Goal: Task Accomplishment & Management: Manage account settings

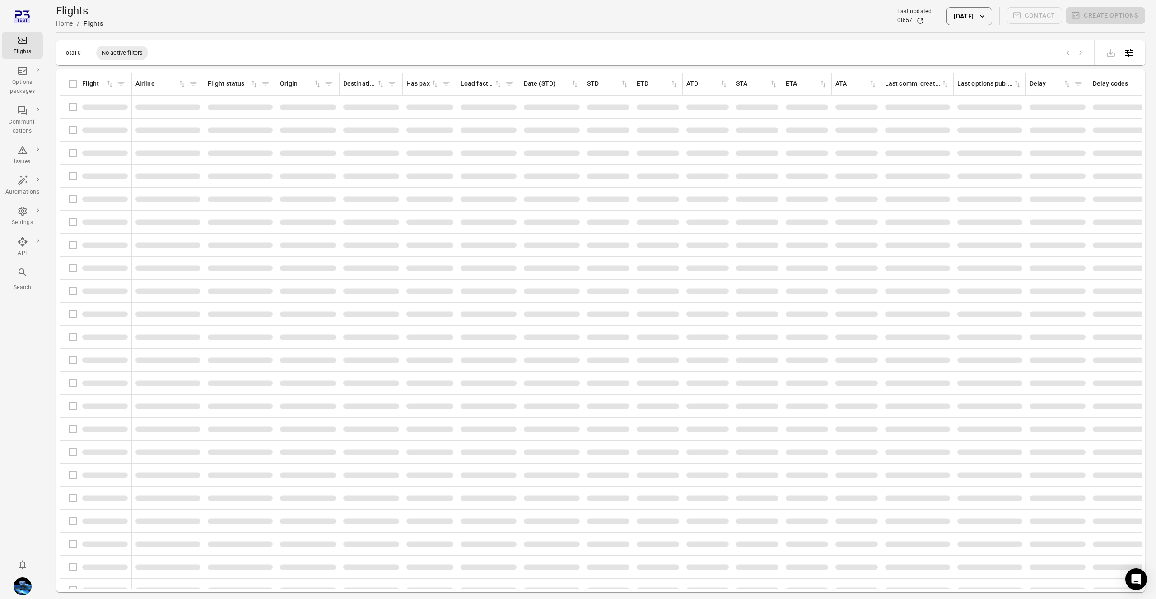
scroll to position [0, 9]
click at [31, 79] on div "Options packages" at bounding box center [22, 87] width 34 height 18
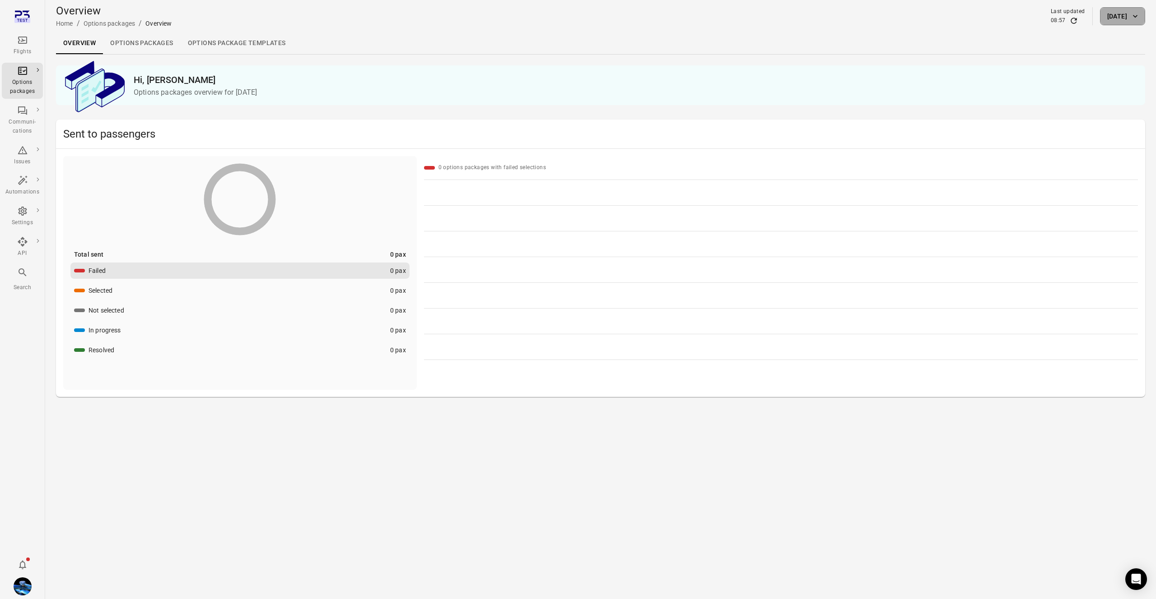
click at [1122, 12] on button "[DATE]" at bounding box center [1122, 16] width 45 height 18
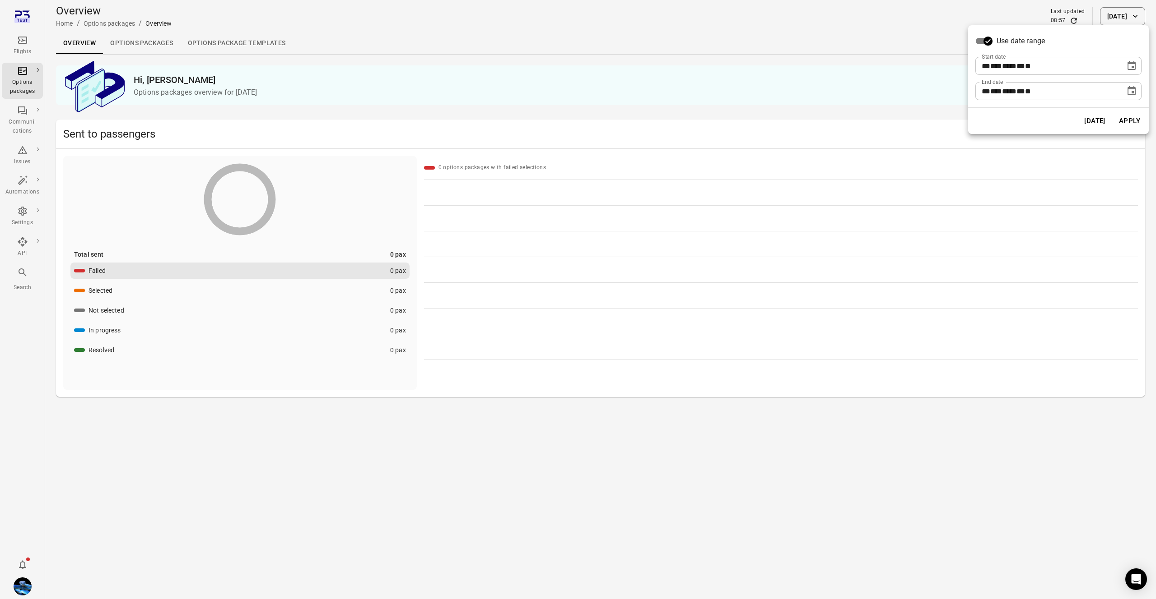
click at [1135, 66] on icon "Choose date, selected date is Sep 16, 2025" at bounding box center [1131, 65] width 8 height 9
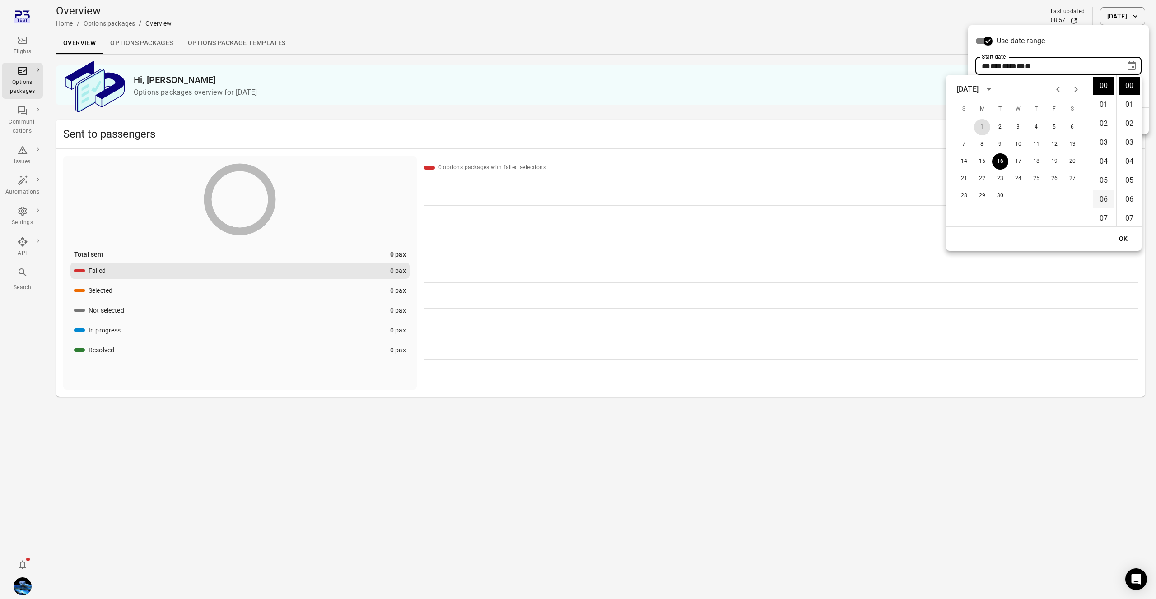
drag, startPoint x: 981, startPoint y: 125, endPoint x: 1114, endPoint y: 201, distance: 152.7
click at [981, 125] on button "1" at bounding box center [982, 127] width 16 height 16
type input "**********"
drag, startPoint x: 1115, startPoint y: 236, endPoint x: 1138, endPoint y: 189, distance: 52.7
click at [1115, 236] on button "OK" at bounding box center [1123, 239] width 29 height 17
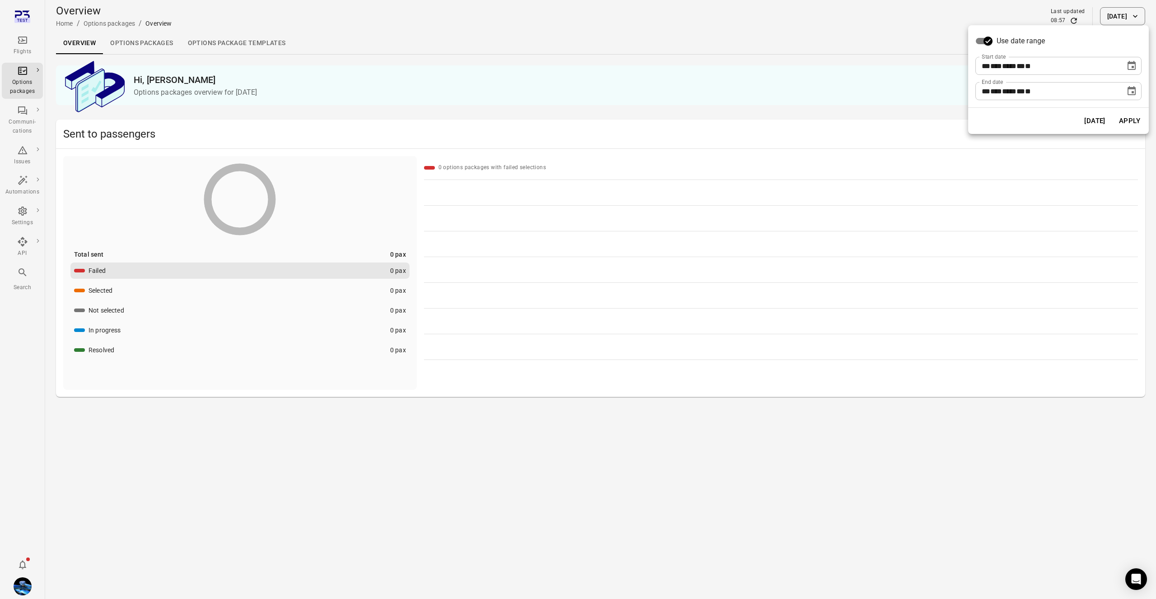
drag, startPoint x: 1138, startPoint y: 122, endPoint x: 1102, endPoint y: 139, distance: 39.4
click at [1138, 122] on button "Apply" at bounding box center [1129, 121] width 31 height 19
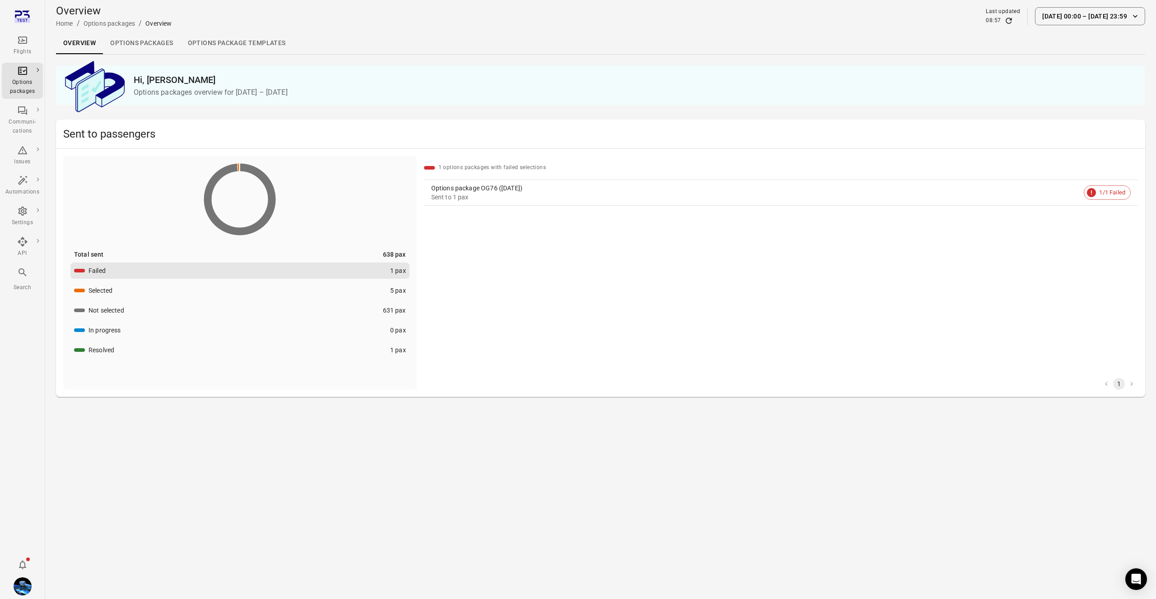
click at [485, 200] on div "Sent to 1 pax" at bounding box center [755, 197] width 649 height 9
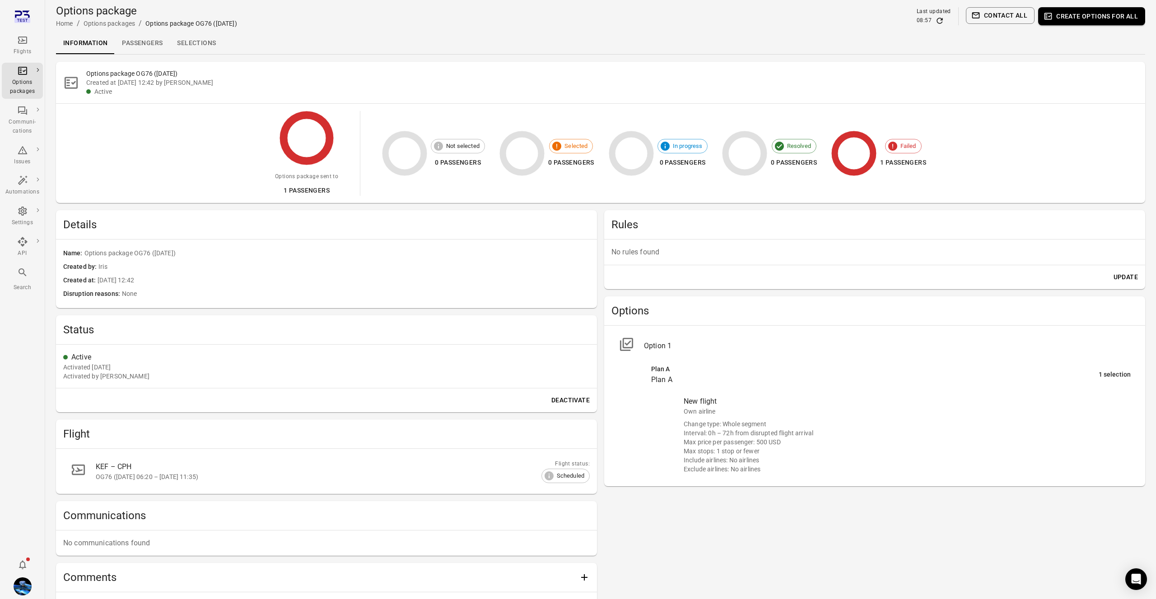
drag, startPoint x: 1097, startPoint y: 271, endPoint x: 1117, endPoint y: 276, distance: 20.0
click at [1098, 271] on div "Update" at bounding box center [874, 277] width 541 height 24
click at [1118, 276] on button "Update" at bounding box center [1126, 277] width 32 height 17
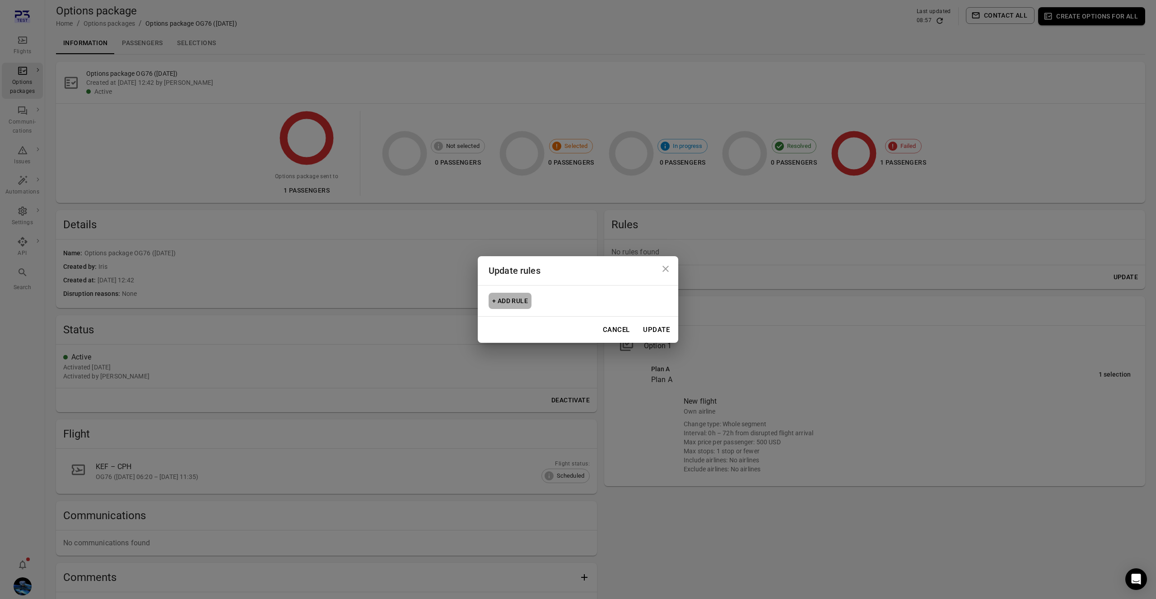
click at [511, 305] on button "+ Add rule" at bounding box center [509, 301] width 43 height 17
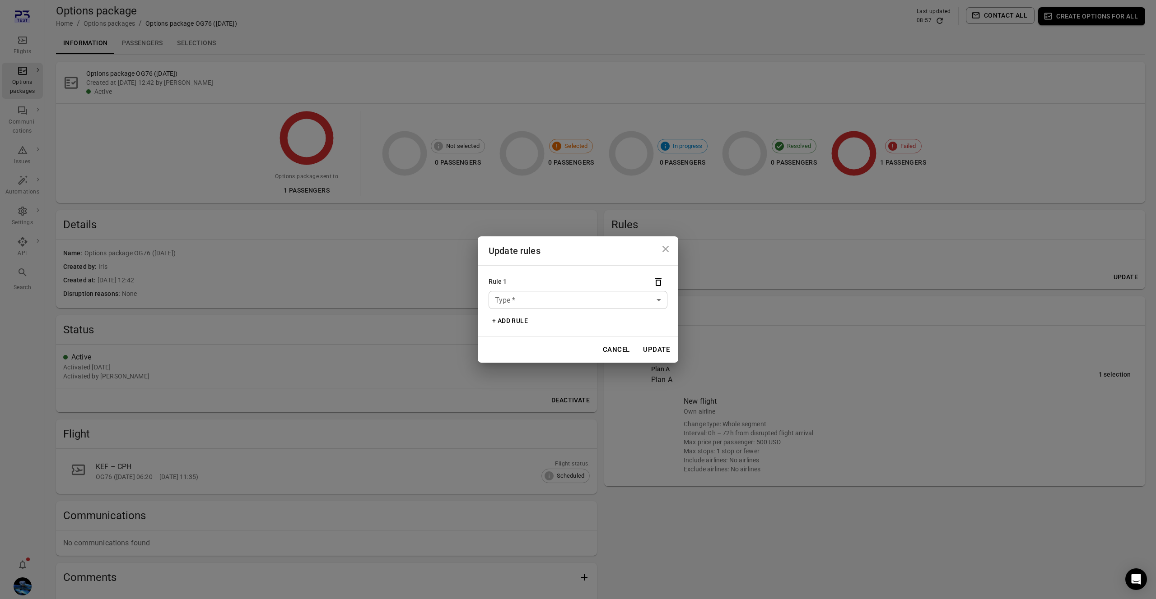
click at [525, 294] on body "Flights Options packages Communi-cations Issues Automations Settings API Search…" at bounding box center [578, 334] width 1156 height 669
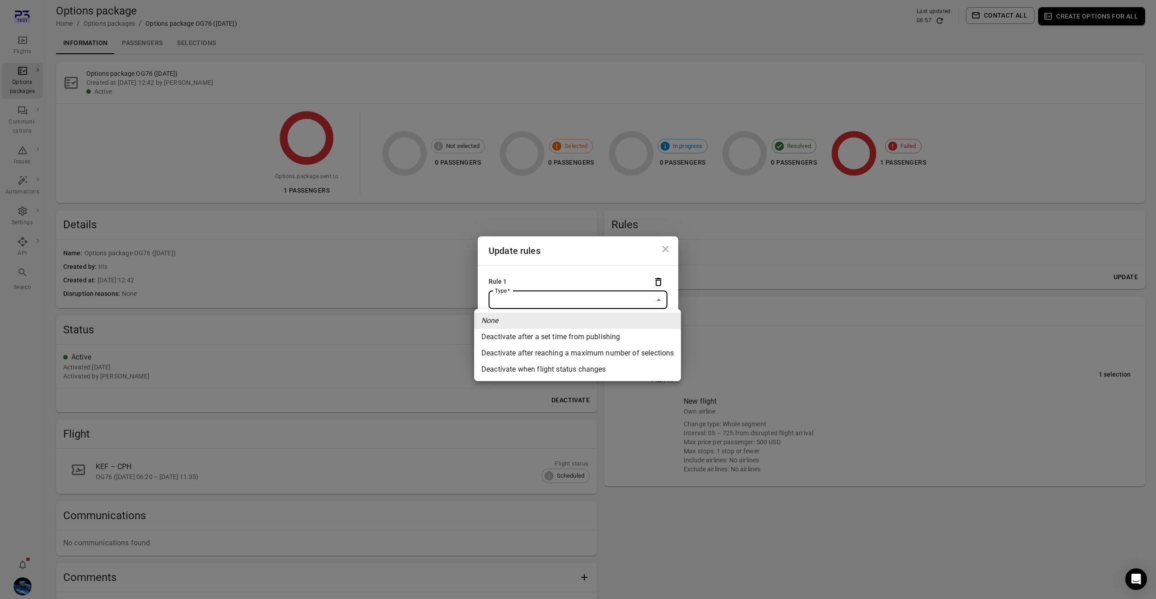
click at [534, 344] on li "Deactivate after a set time from publishing" at bounding box center [577, 337] width 207 height 16
type input "**********"
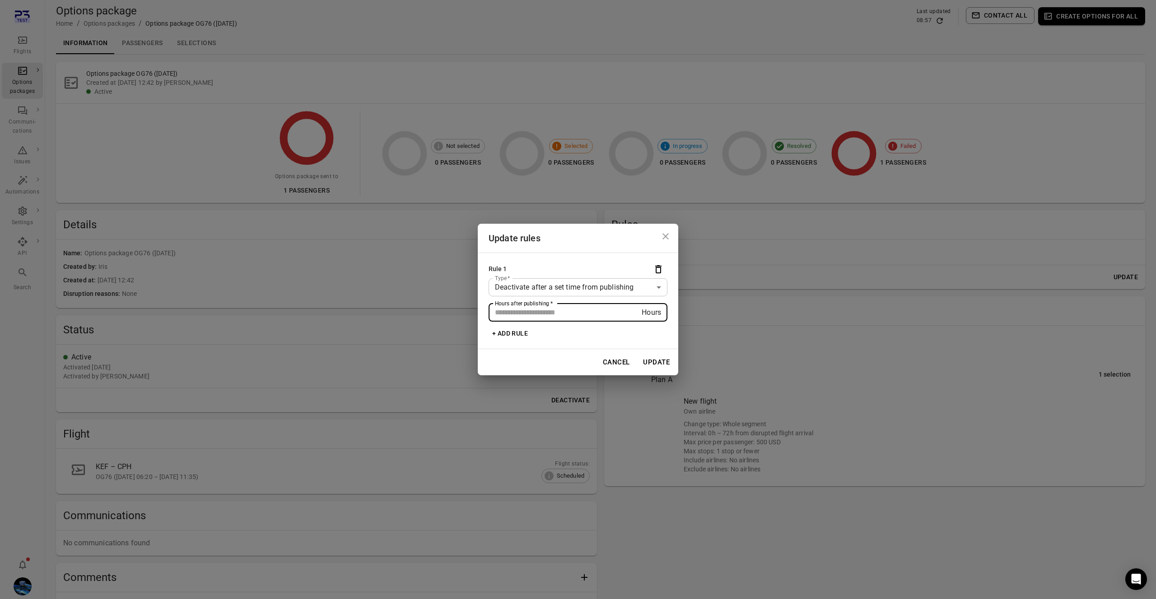
click at [563, 316] on input "Hours after publishing   *" at bounding box center [564, 313] width 153 height 18
type input "*"
click at [659, 362] on button "Update" at bounding box center [656, 362] width 37 height 19
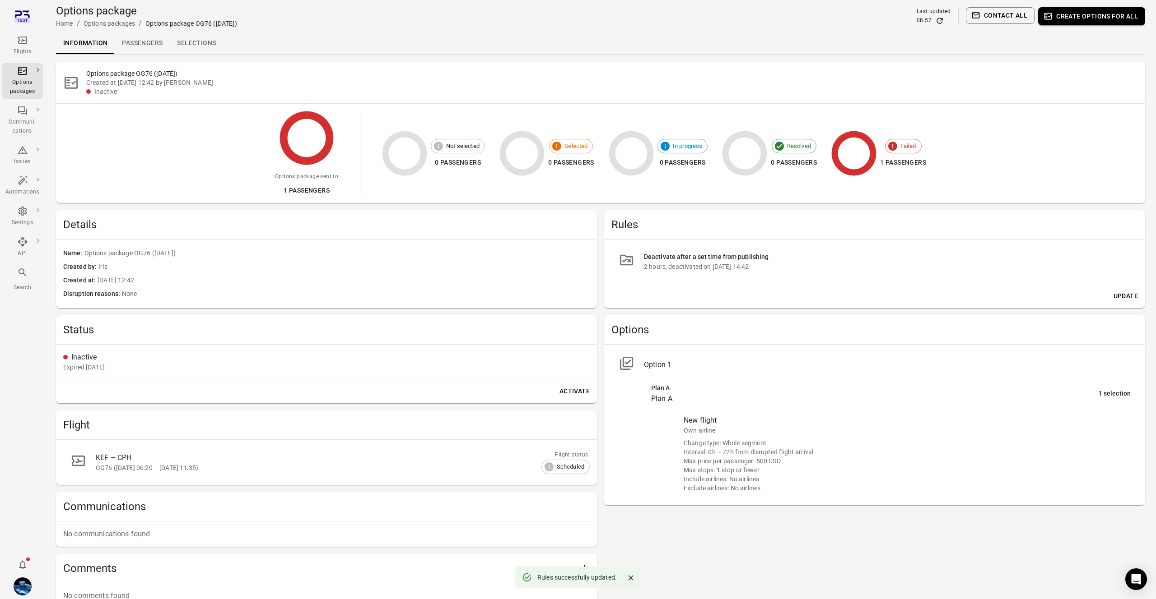
click at [1123, 296] on button "Update" at bounding box center [1126, 296] width 32 height 17
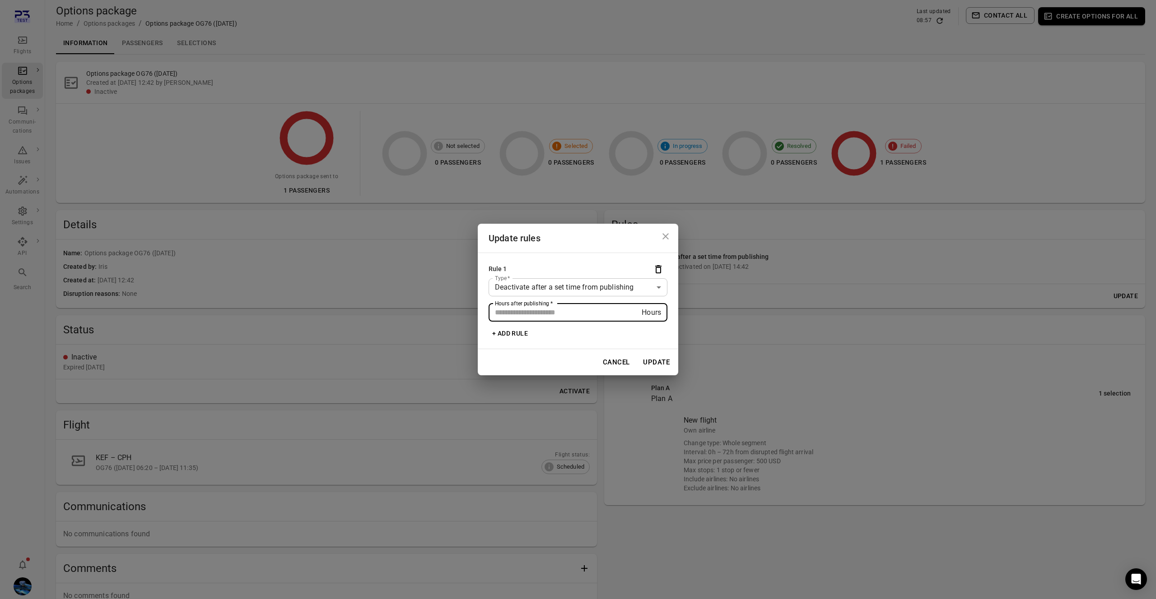
click at [550, 312] on input "*" at bounding box center [564, 313] width 153 height 18
type input "**"
click at [653, 362] on button "Update" at bounding box center [656, 362] width 37 height 19
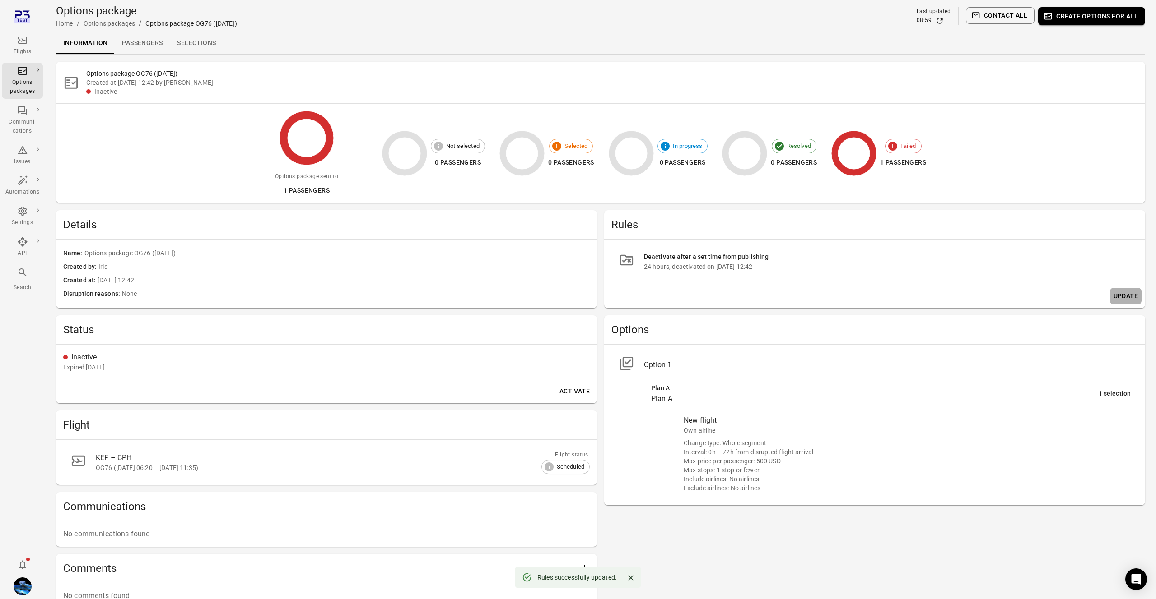
click at [1119, 300] on button "Update" at bounding box center [1126, 296] width 32 height 17
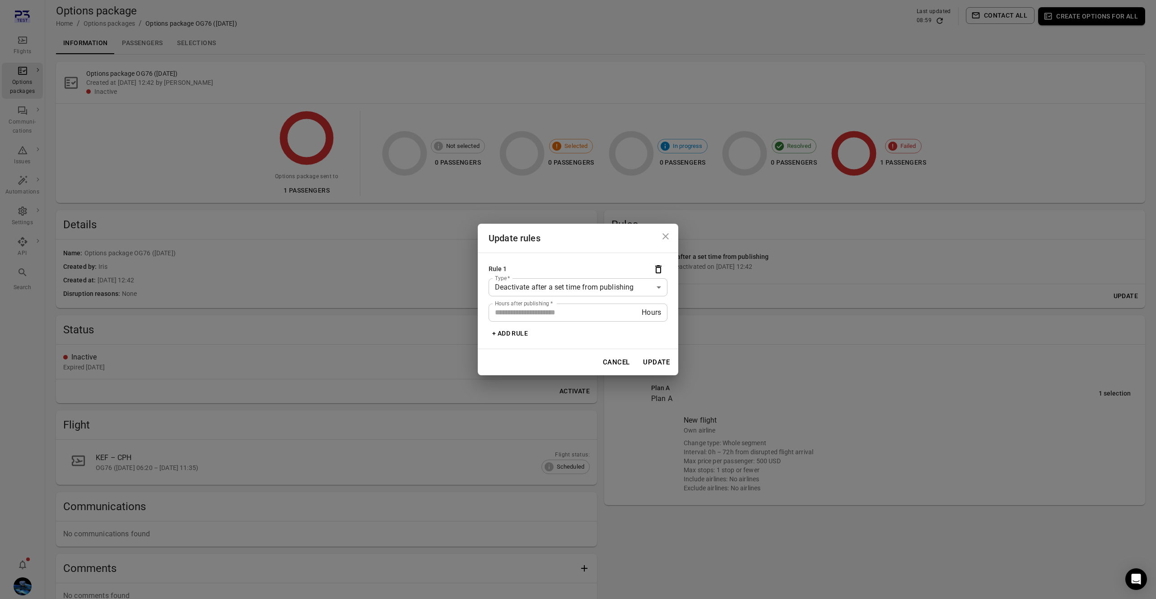
click at [552, 314] on input "**" at bounding box center [564, 313] width 153 height 18
type input "*"
type input "**"
click at [661, 361] on button "Update" at bounding box center [656, 362] width 37 height 19
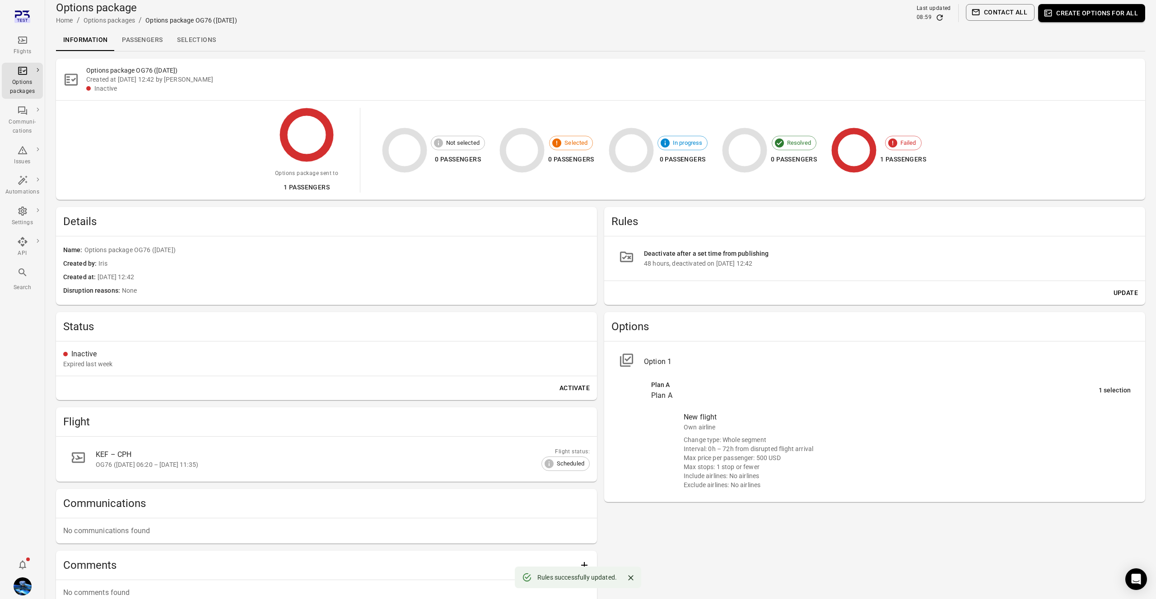
scroll to position [4, 0]
click at [1130, 288] on button "Update" at bounding box center [1126, 292] width 32 height 17
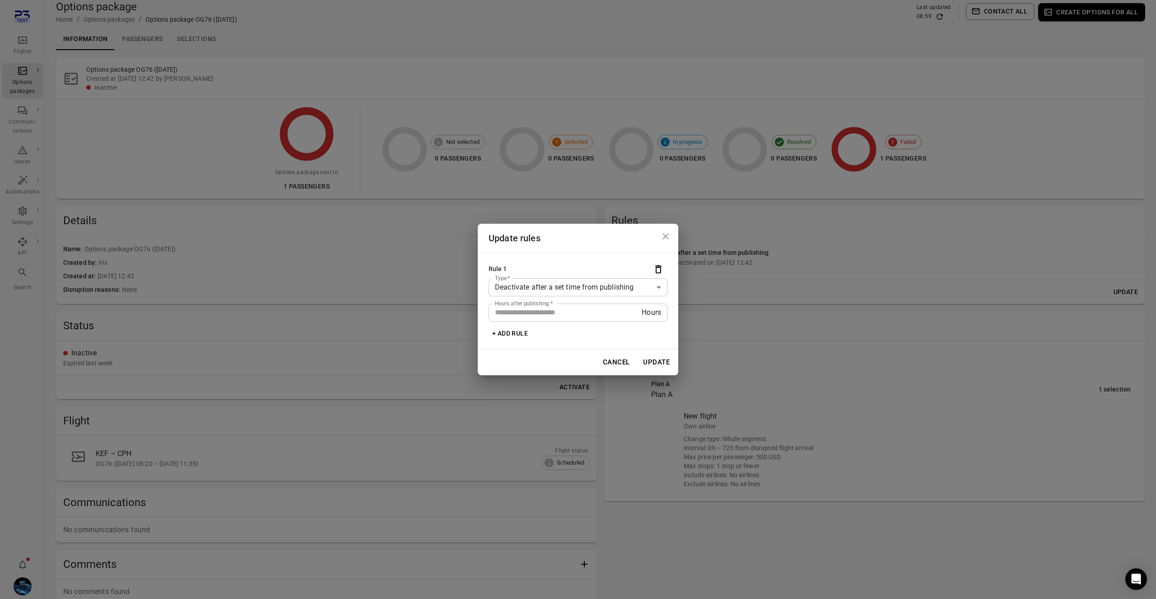
drag, startPoint x: 837, startPoint y: 297, endPoint x: 498, endPoint y: 289, distance: 338.7
click at [835, 297] on div "**********" at bounding box center [578, 299] width 1156 height 599
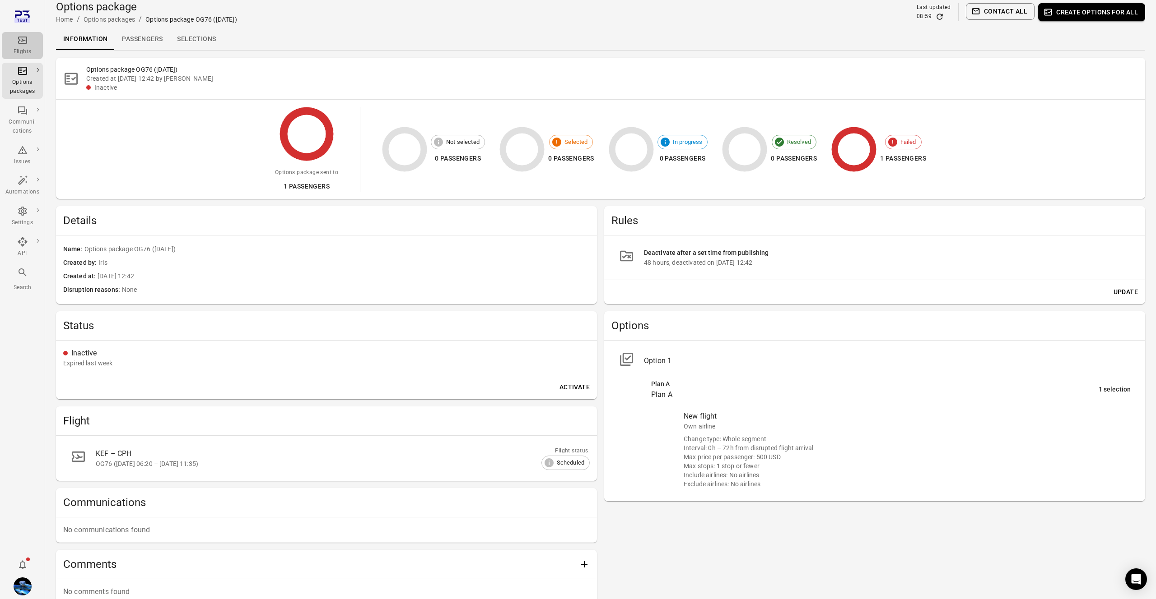
click at [25, 51] on div "Flights" at bounding box center [22, 51] width 34 height 9
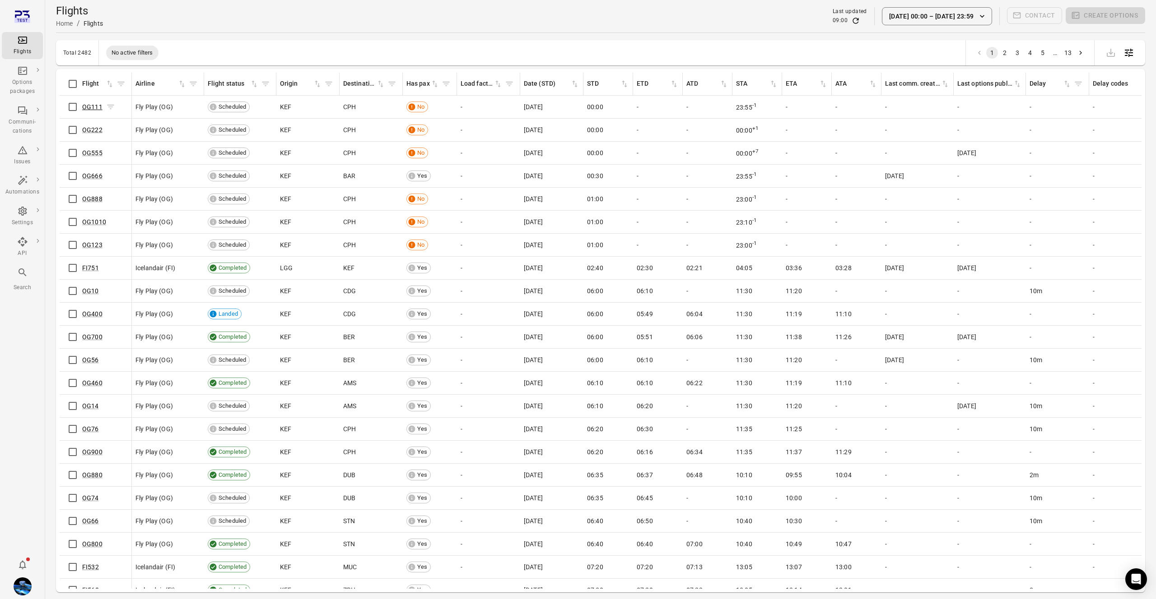
click at [95, 107] on link "OG111" at bounding box center [92, 106] width 20 height 7
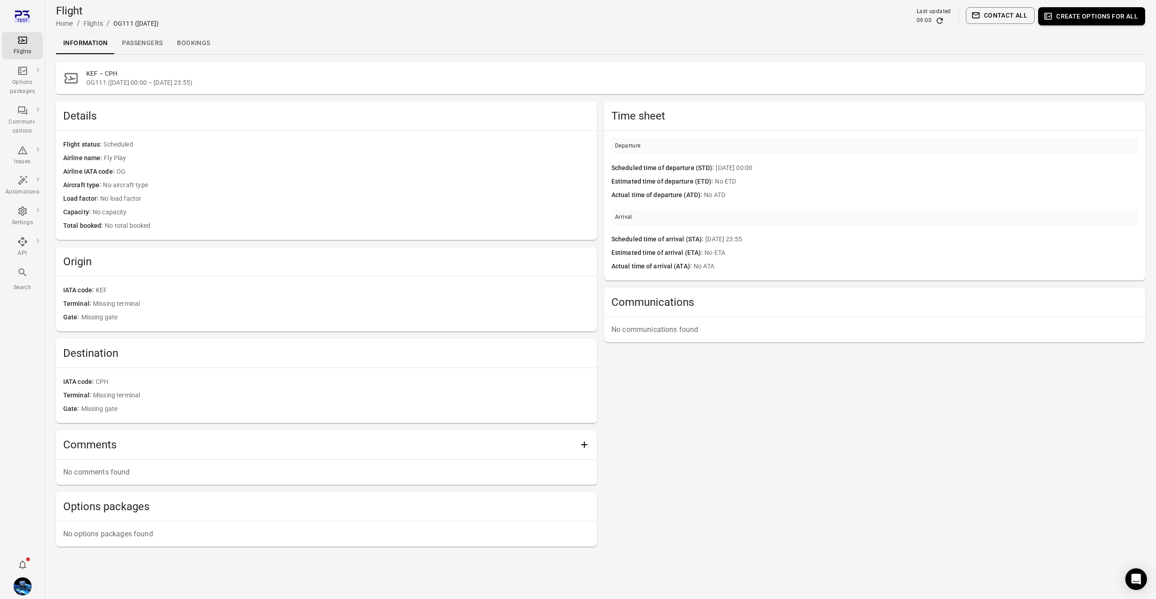
drag, startPoint x: 42, startPoint y: 43, endPoint x: 35, endPoint y: 44, distance: 7.3
click at [40, 43] on div "Flights Options packages Communi-cations Issues Automations Settings API Search" at bounding box center [22, 299] width 45 height 599
drag, startPoint x: 33, startPoint y: 44, endPoint x: 47, endPoint y: 43, distance: 14.5
click at [33, 44] on div "Flights" at bounding box center [22, 46] width 34 height 22
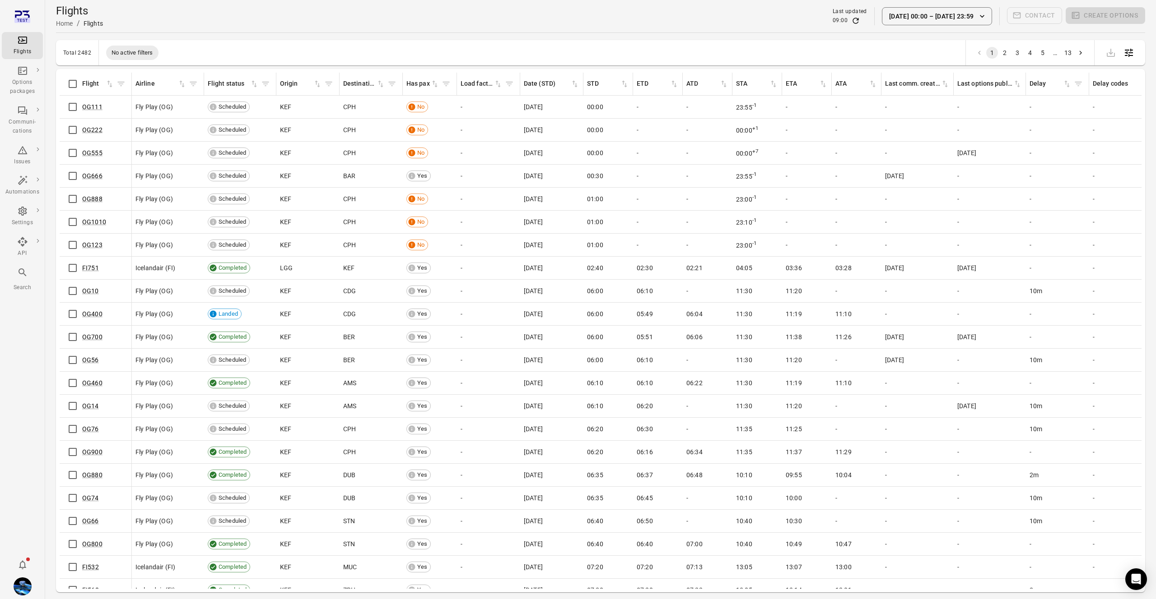
click at [941, 5] on div "Flights Home / Flights Last updated 09:00 [DATE] 00:00 [DATE] 23:59 Contact Cre…" at bounding box center [600, 16] width 1089 height 25
click at [940, 17] on button "[DATE] 00:00 – [DATE] 23:59" at bounding box center [937, 16] width 110 height 18
click at [970, 112] on button "[DATE]" at bounding box center [973, 121] width 31 height 19
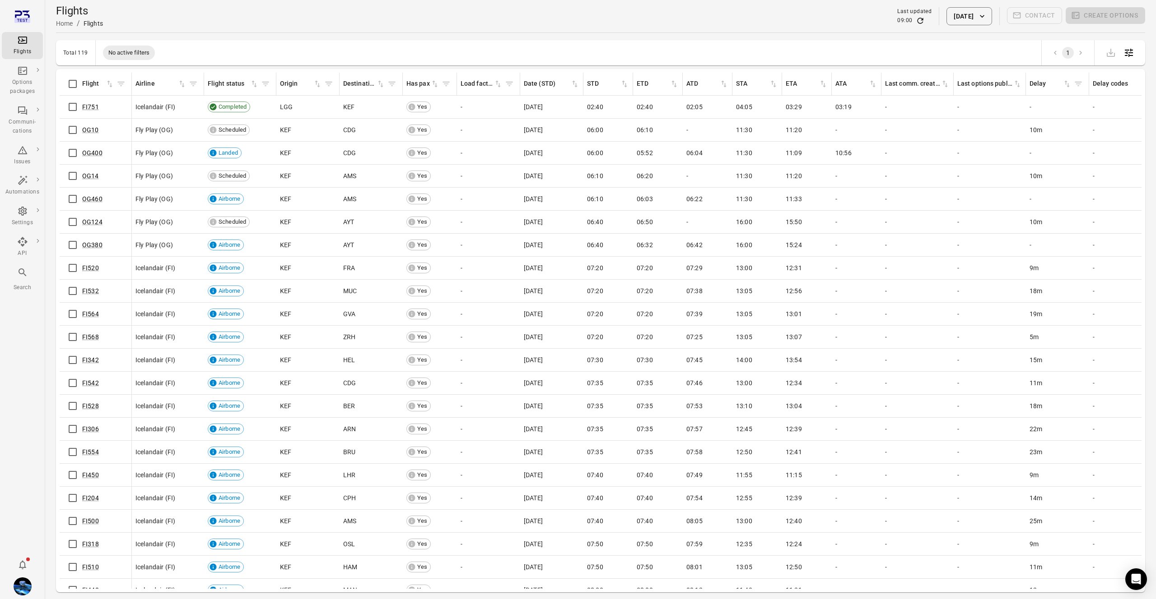
click at [451, 51] on div "Total 119 No active filters 1" at bounding box center [600, 52] width 1089 height 25
click at [90, 132] on link "OG10" at bounding box center [90, 129] width 17 height 7
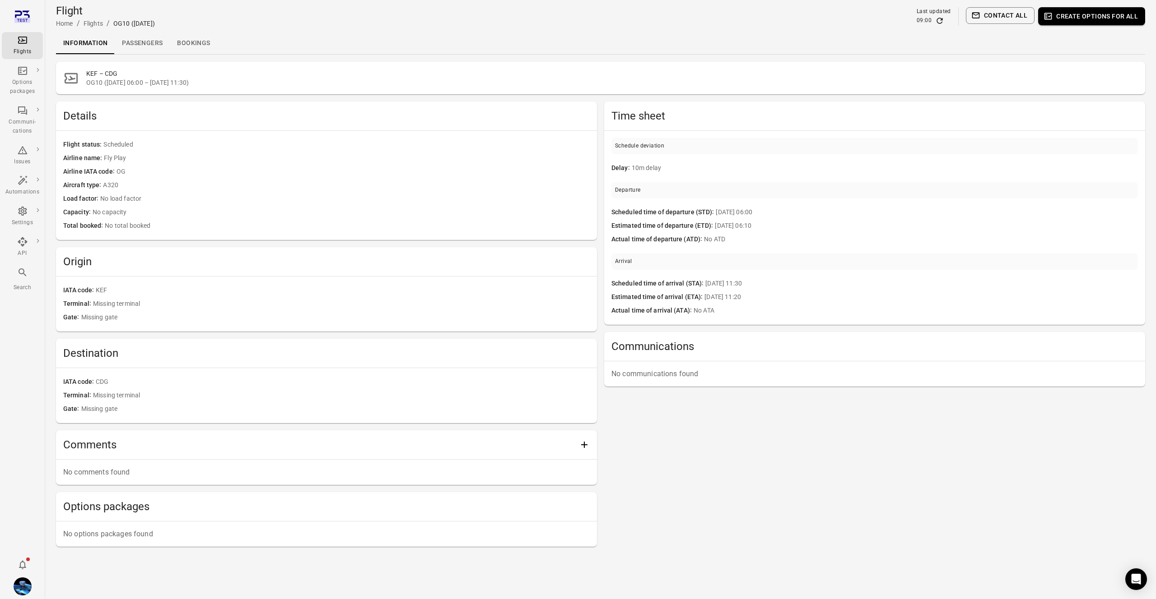
drag, startPoint x: 156, startPoint y: 48, endPoint x: 143, endPoint y: 57, distance: 16.5
click at [156, 48] on link "Passengers" at bounding box center [142, 44] width 55 height 22
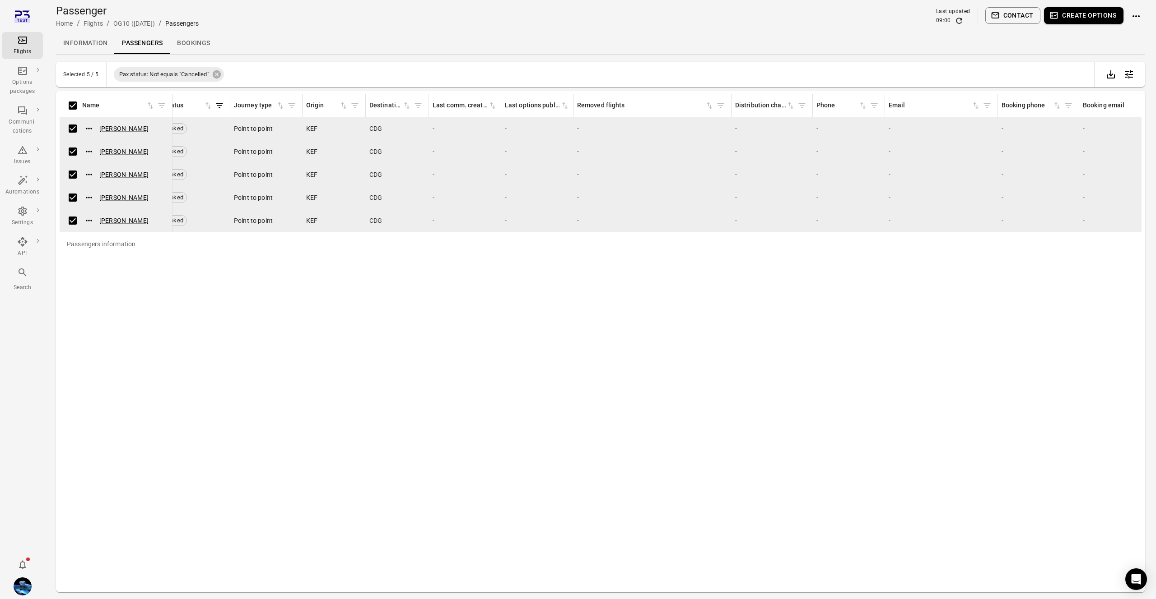
scroll to position [0, 399]
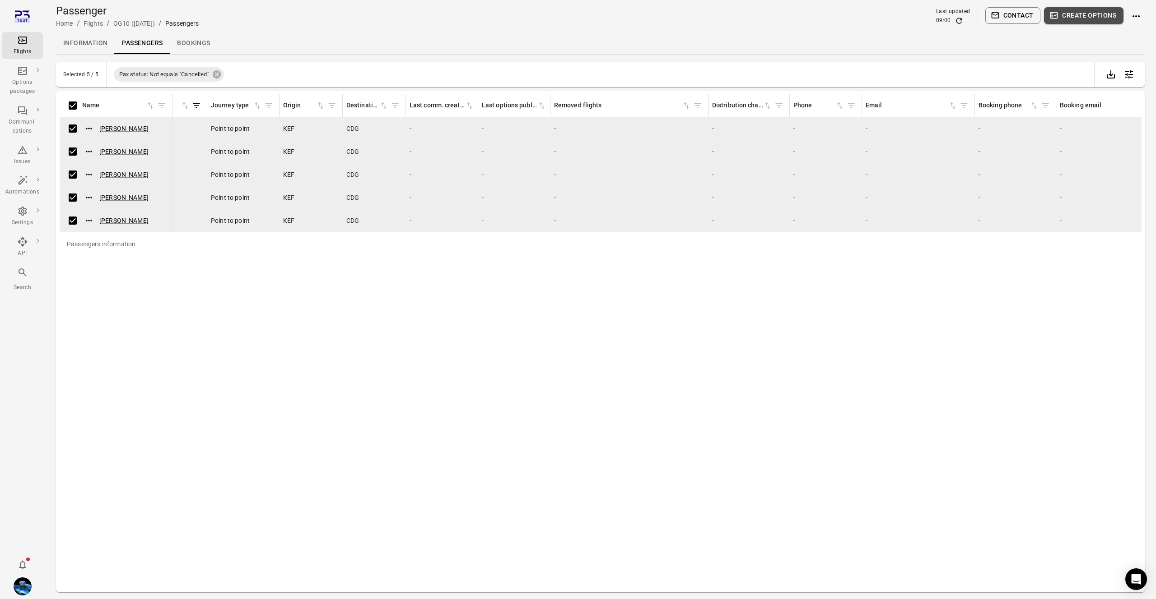
click at [1091, 8] on button "Create options" at bounding box center [1083, 15] width 79 height 17
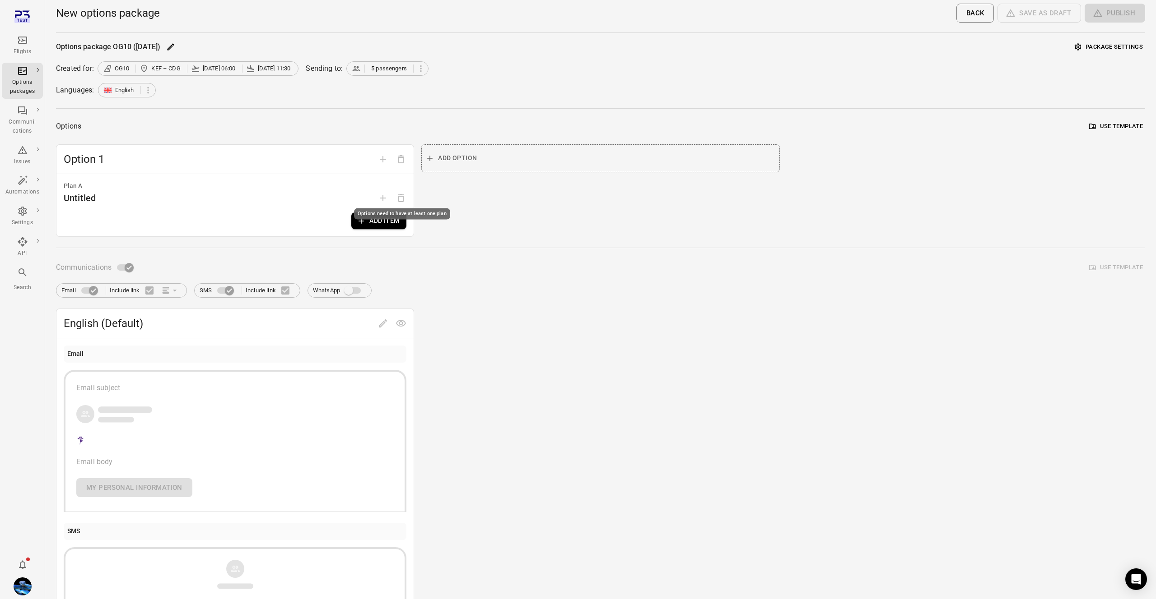
click at [400, 218] on div "Options need to have at least one plan" at bounding box center [402, 214] width 96 height 11
click at [384, 221] on button "Add item" at bounding box center [378, 221] width 55 height 17
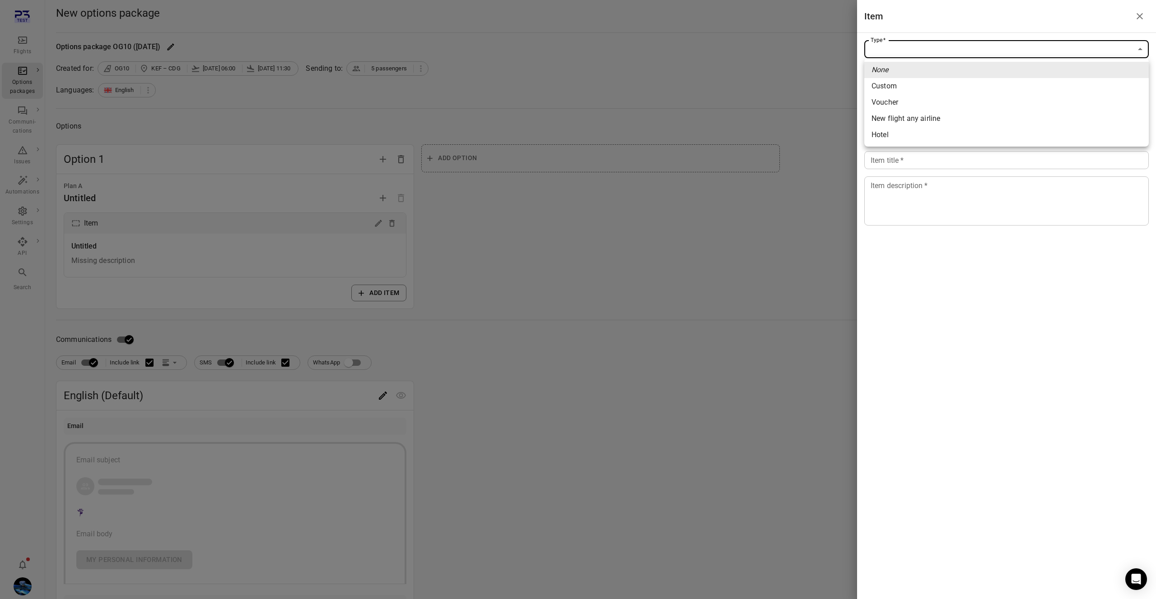
drag, startPoint x: 963, startPoint y: 47, endPoint x: 955, endPoint y: 71, distance: 25.3
click at [963, 47] on body "Flights Options packages Communi-cations Issues Automations Settings API Search…" at bounding box center [578, 386] width 1156 height 772
click at [927, 88] on span "Custom" at bounding box center [1006, 86] width 270 height 11
type input "******"
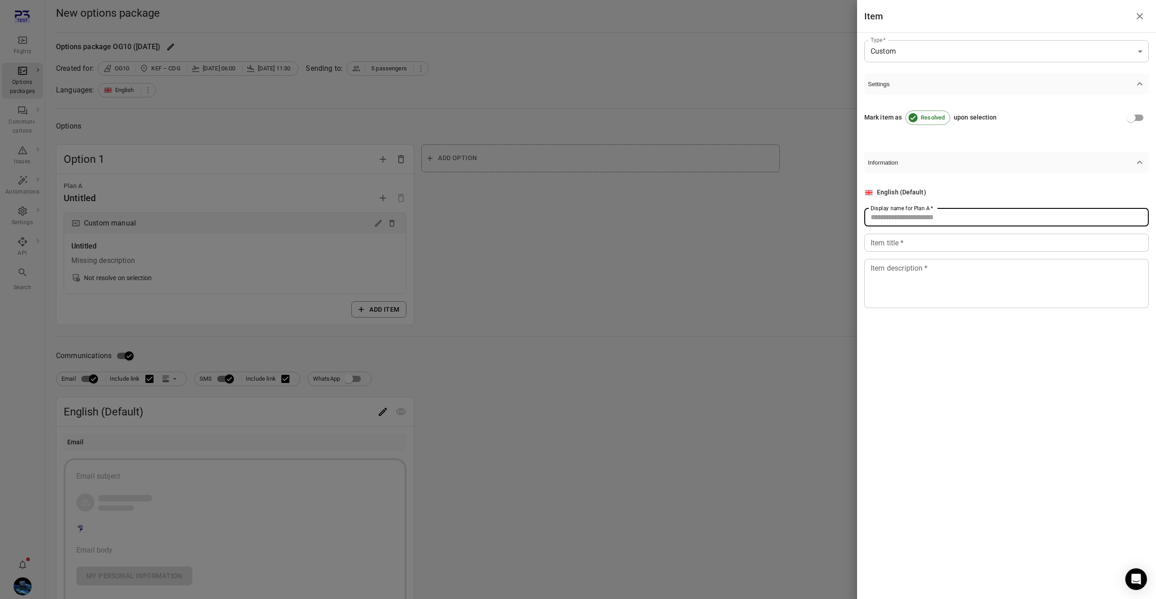
click at [934, 217] on input "Display name for Plan A   *" at bounding box center [1006, 218] width 284 height 18
type input "******"
paste input "******"
type input "******"
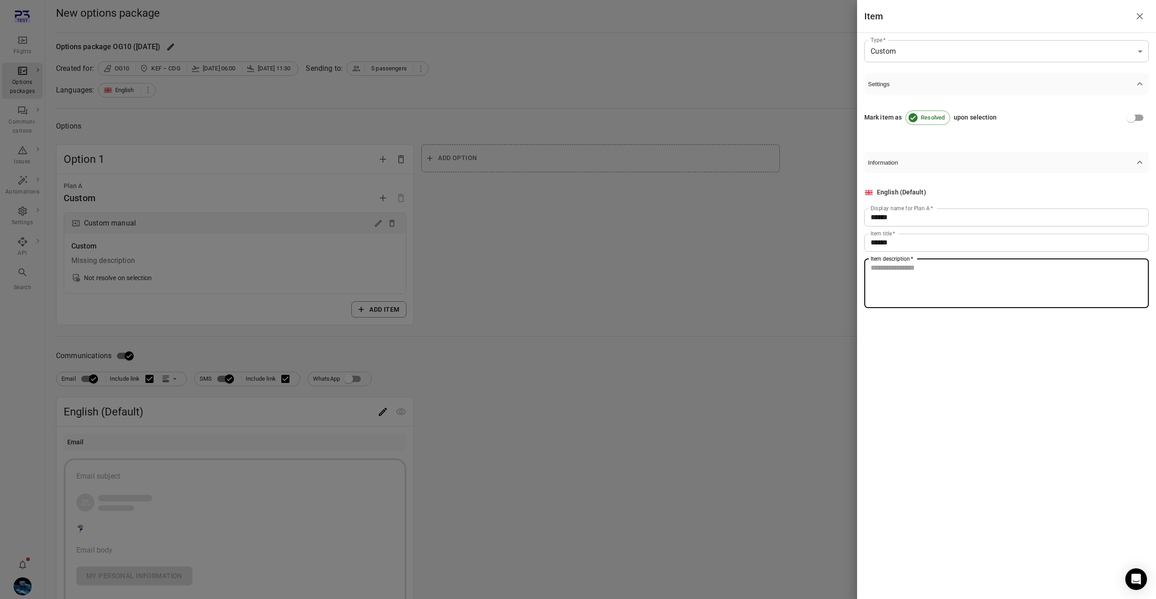
paste textarea "******"
type textarea "******"
click at [580, 318] on div at bounding box center [578, 299] width 1156 height 599
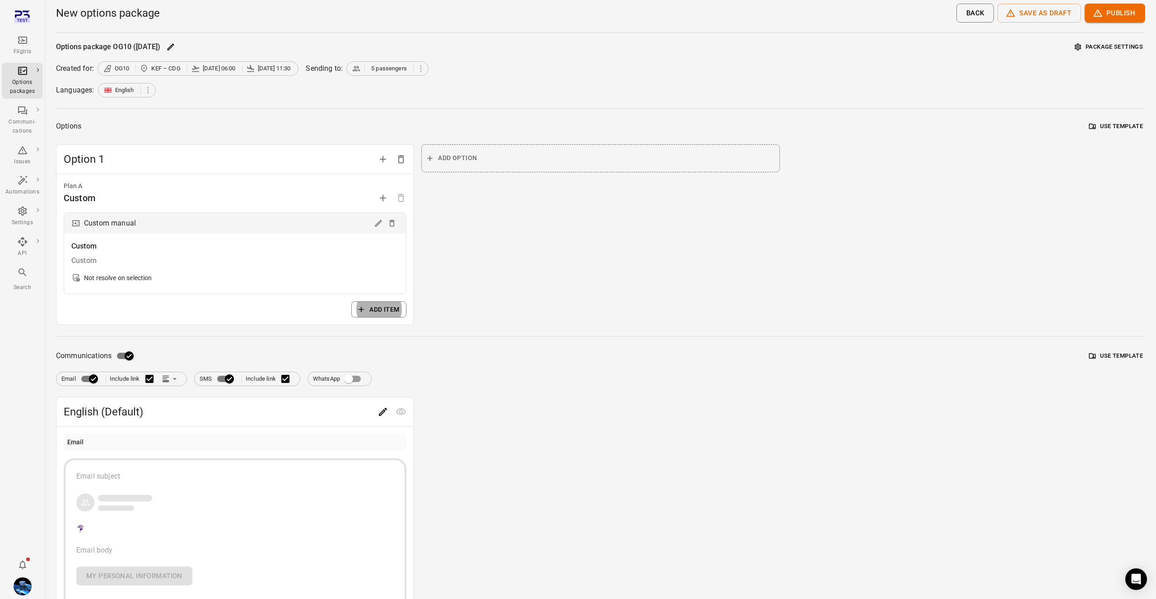
click at [1101, 44] on button "Package settings" at bounding box center [1108, 47] width 73 height 14
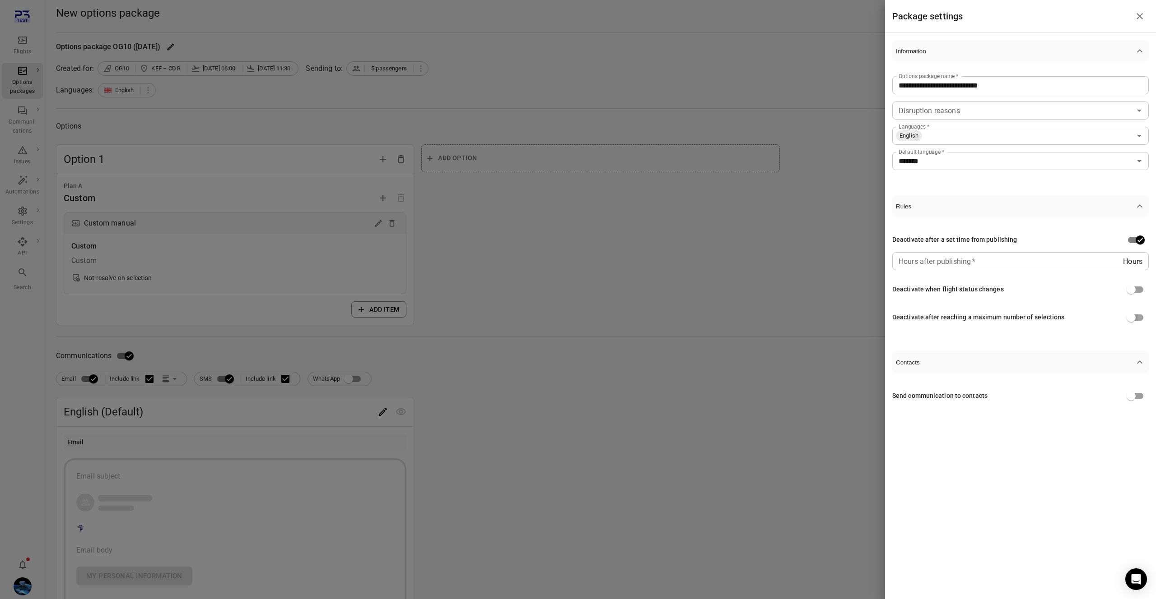
click at [1041, 263] on input "Hours after publishing   *" at bounding box center [1007, 261] width 231 height 18
type input "*"
click at [767, 306] on div at bounding box center [578, 299] width 1156 height 599
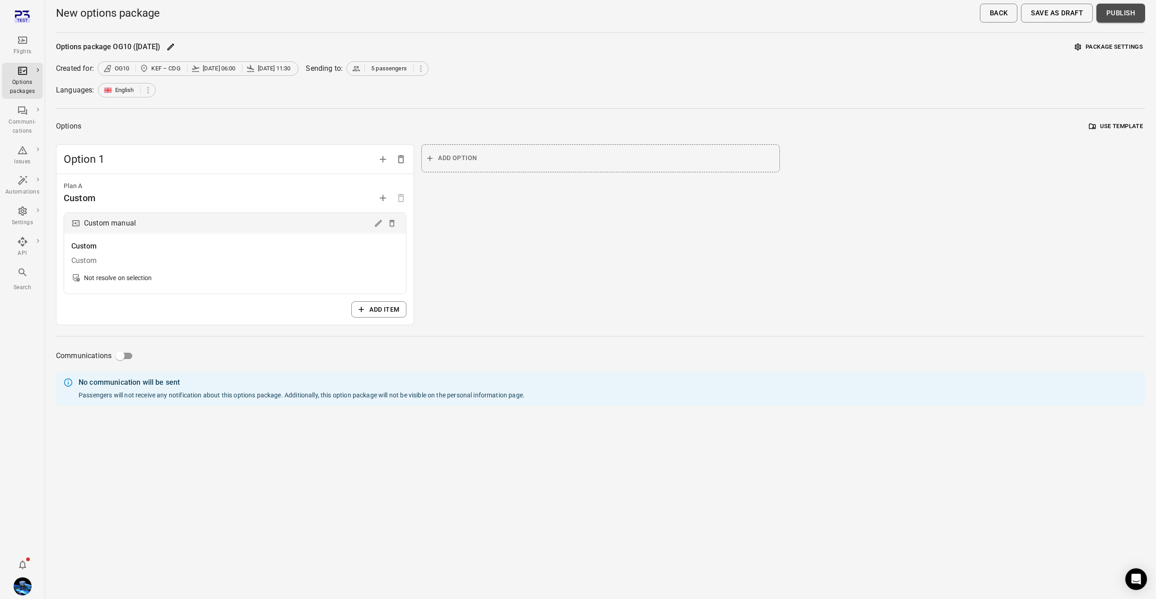
click at [1122, 15] on button "Publish" at bounding box center [1120, 13] width 49 height 19
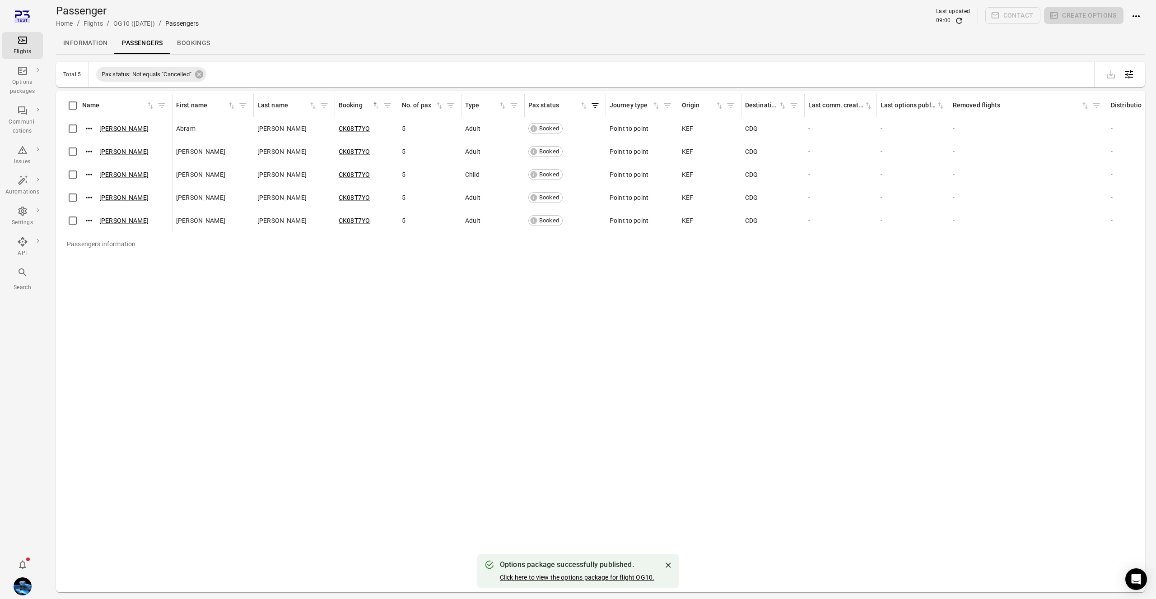
click at [573, 577] on link "Click here to view the options package for flight OG10." at bounding box center [577, 577] width 154 height 7
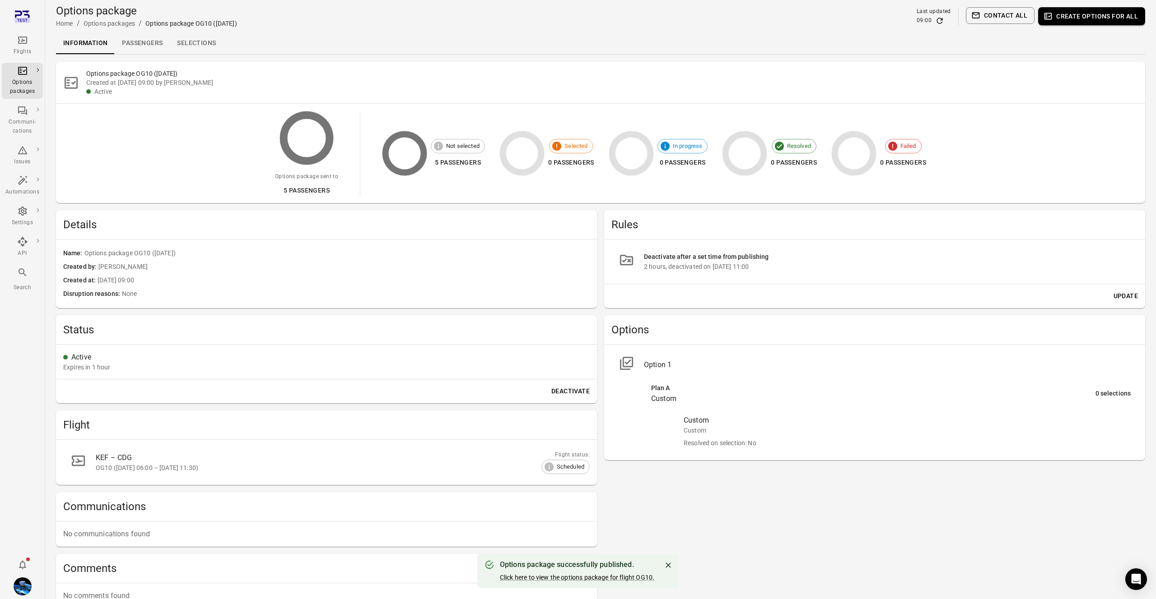
click at [665, 563] on icon "Close" at bounding box center [668, 565] width 9 height 9
click at [1130, 289] on button "Update" at bounding box center [1126, 296] width 32 height 17
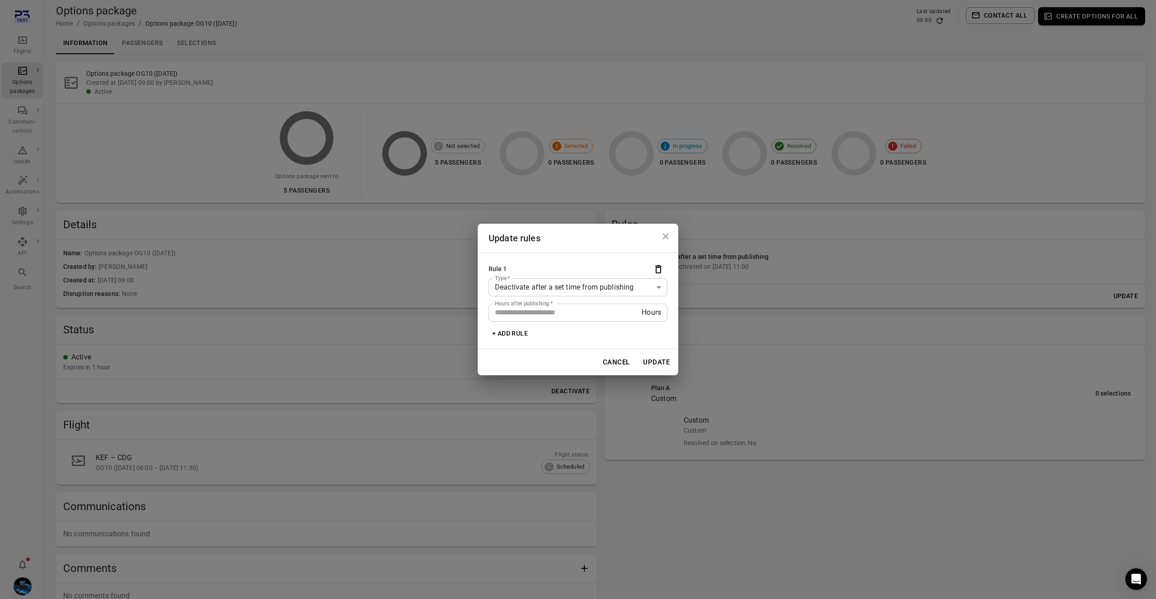
drag, startPoint x: 545, startPoint y: 313, endPoint x: 550, endPoint y: 312, distance: 5.0
click at [550, 312] on input "*" at bounding box center [564, 313] width 153 height 18
type input "*"
click at [638, 353] on button "Update" at bounding box center [656, 362] width 37 height 19
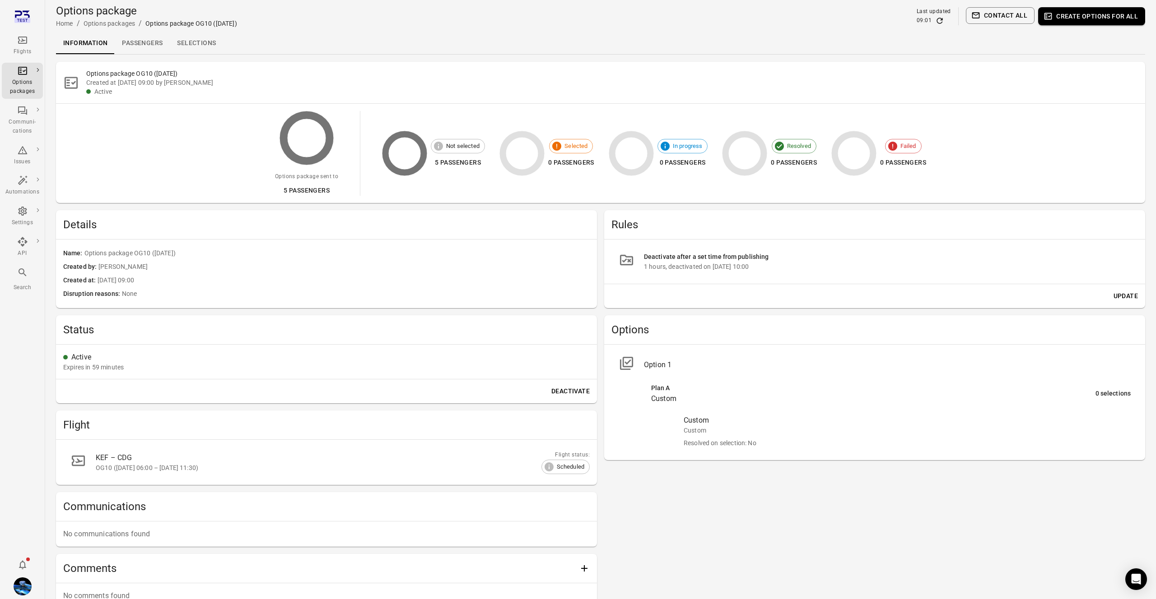
click at [1114, 296] on button "Update" at bounding box center [1126, 296] width 32 height 17
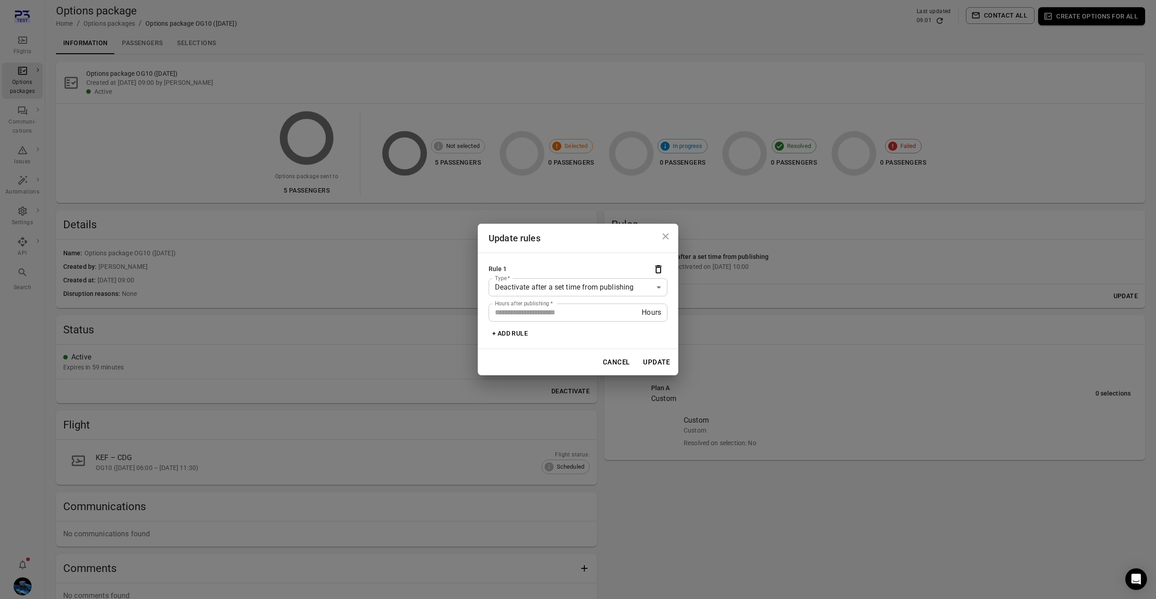
click at [565, 307] on input "*" at bounding box center [564, 313] width 153 height 18
type input "*"
click at [654, 362] on button "Update" at bounding box center [656, 362] width 37 height 19
